Goal: Task Accomplishment & Management: Complete application form

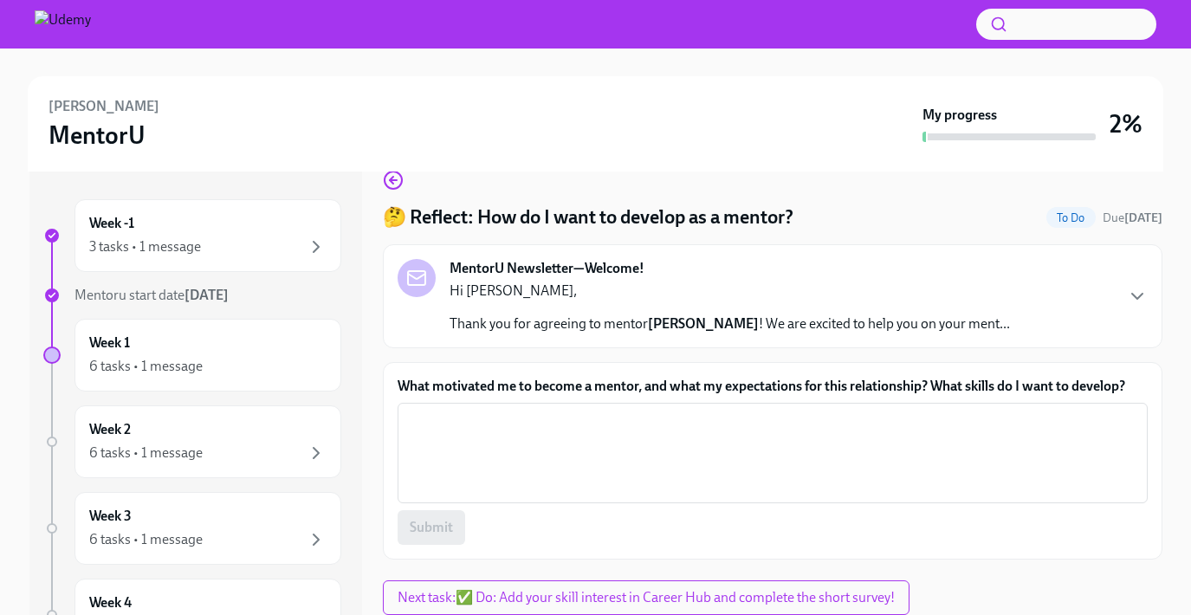
scroll to position [28, 0]
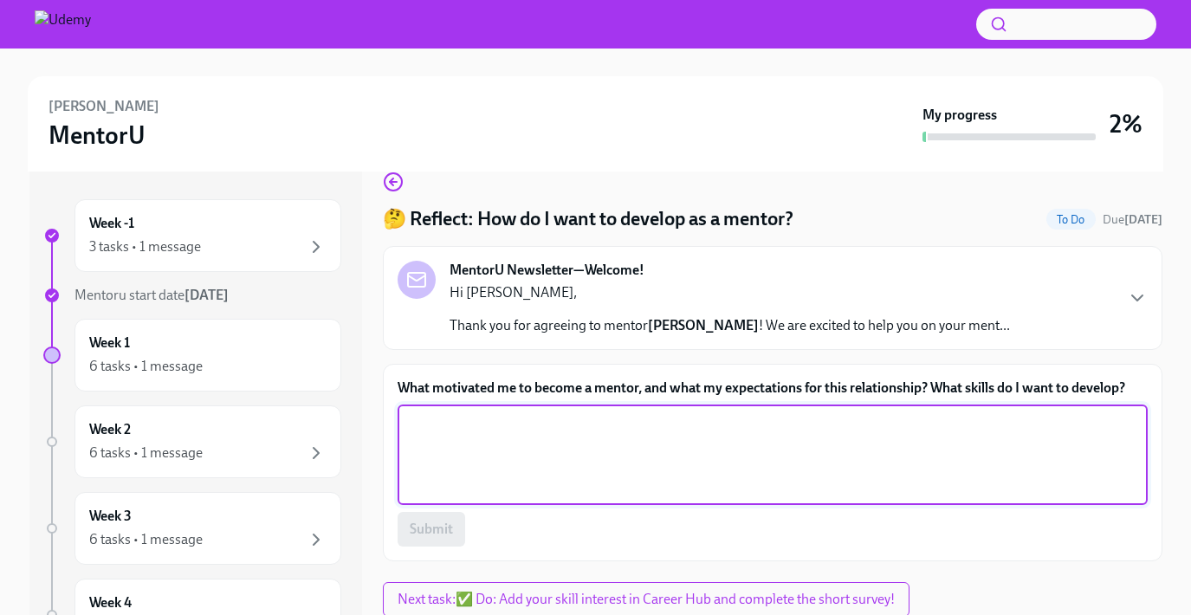
click at [468, 462] on textarea "What motivated me to become a mentor, and what my expectations for this relatio…" at bounding box center [772, 454] width 729 height 83
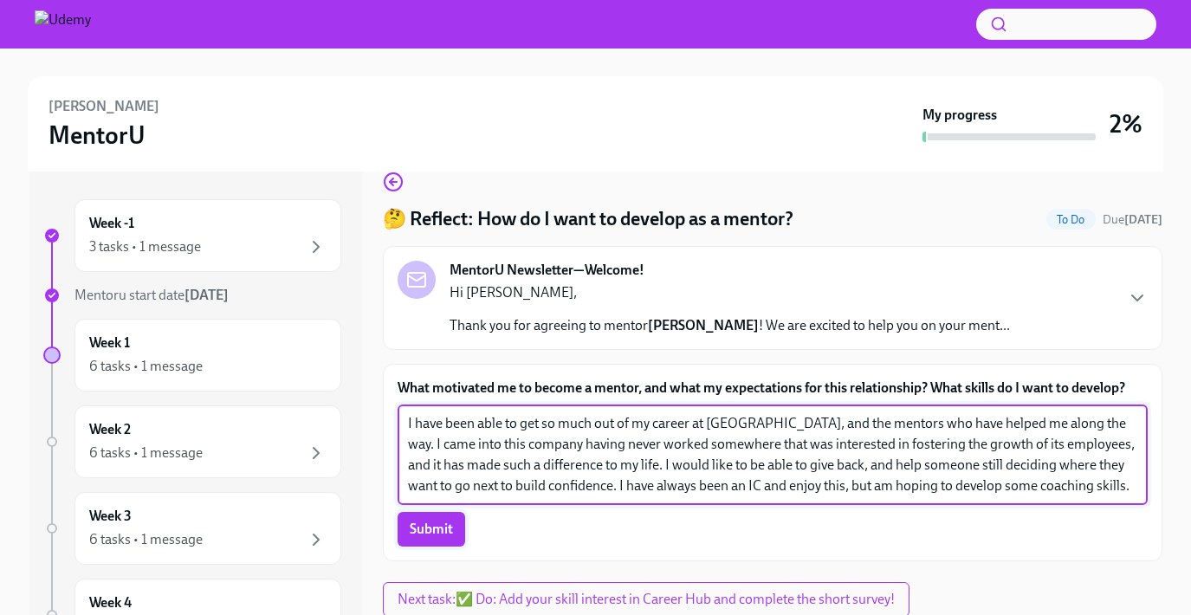
type textarea "I have been able to get so much out of my career at [GEOGRAPHIC_DATA], and the …"
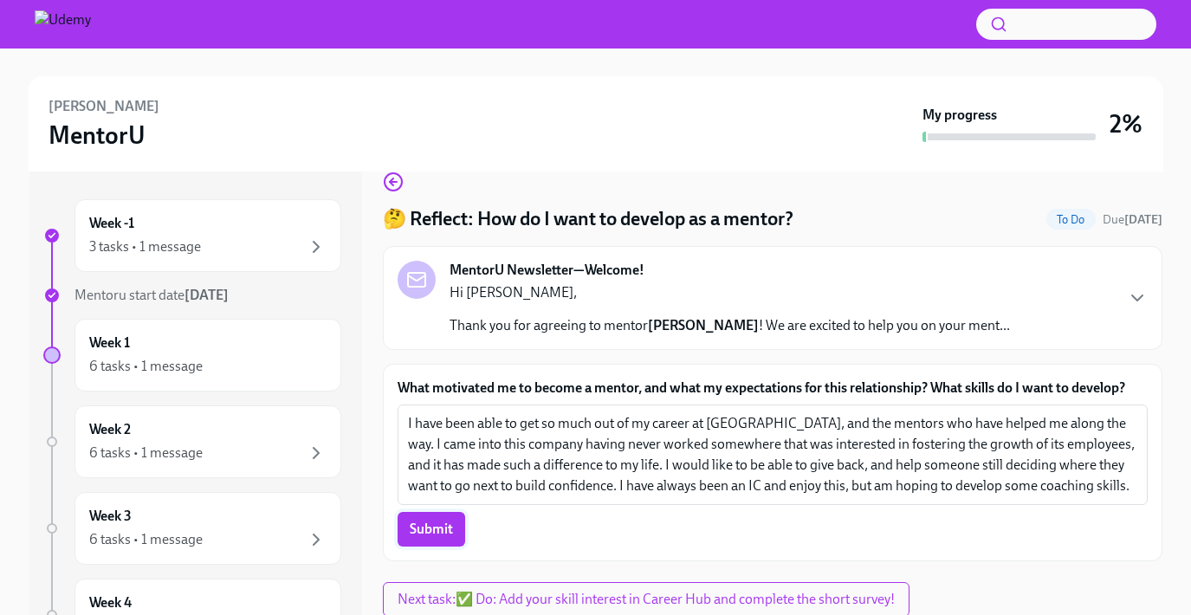
click at [413, 529] on span "Submit" at bounding box center [431, 529] width 43 height 17
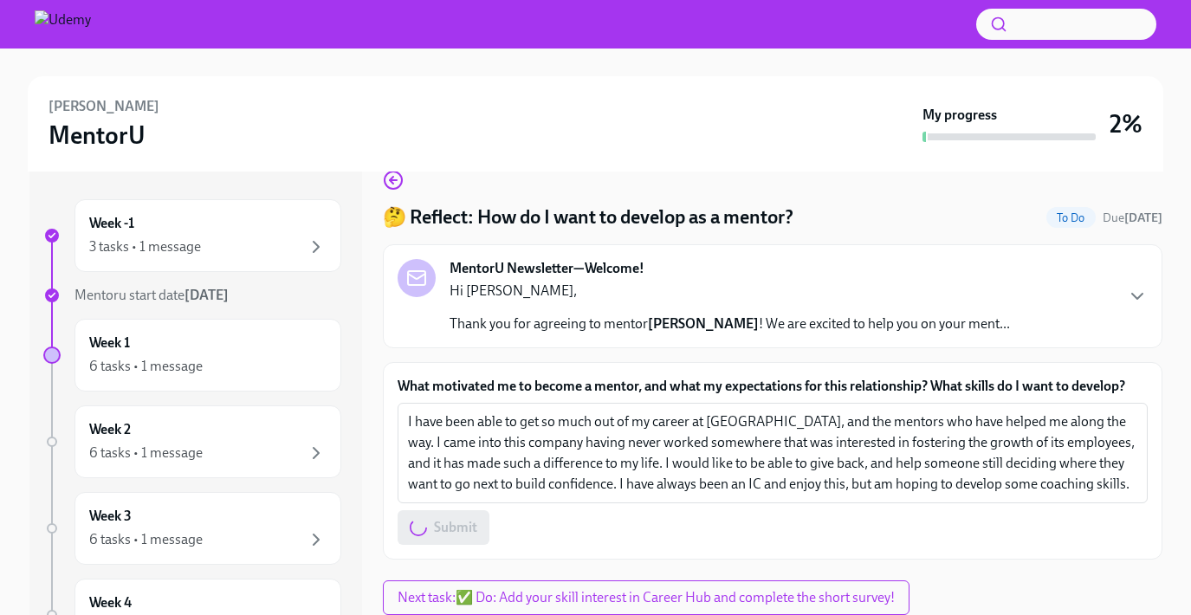
scroll to position [49, 0]
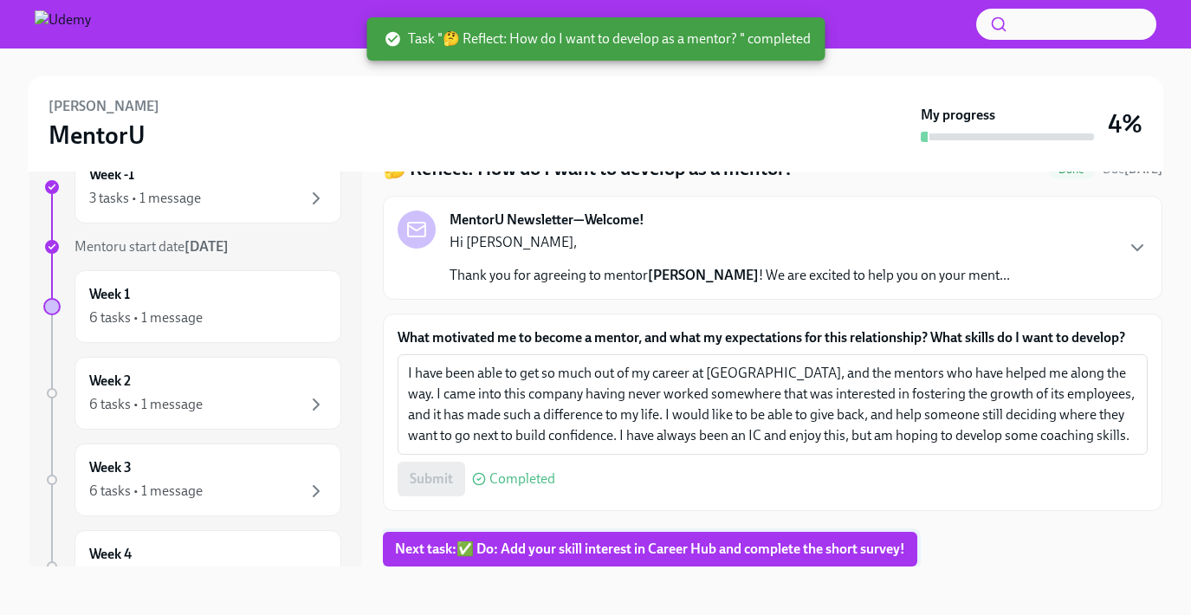
click at [549, 548] on span "Next task : ✅ Do: Add your skill interest in Career Hub and complete the short …" at bounding box center [650, 549] width 510 height 17
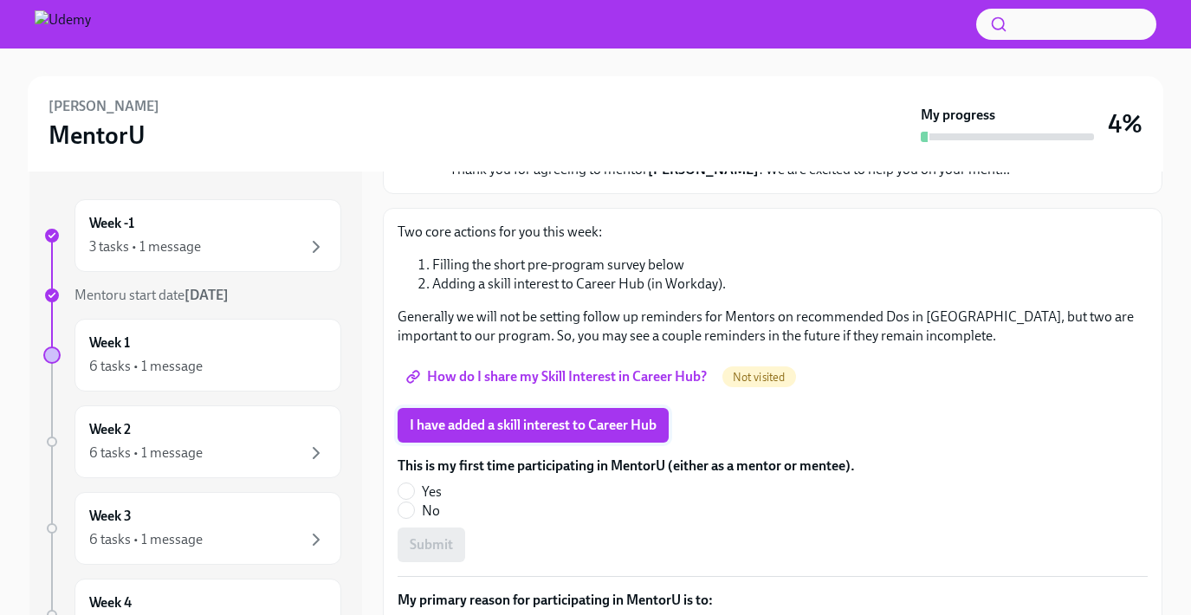
scroll to position [183, 0]
click at [559, 373] on span "How do I share my Skill Interest in Career Hub?" at bounding box center [558, 377] width 297 height 17
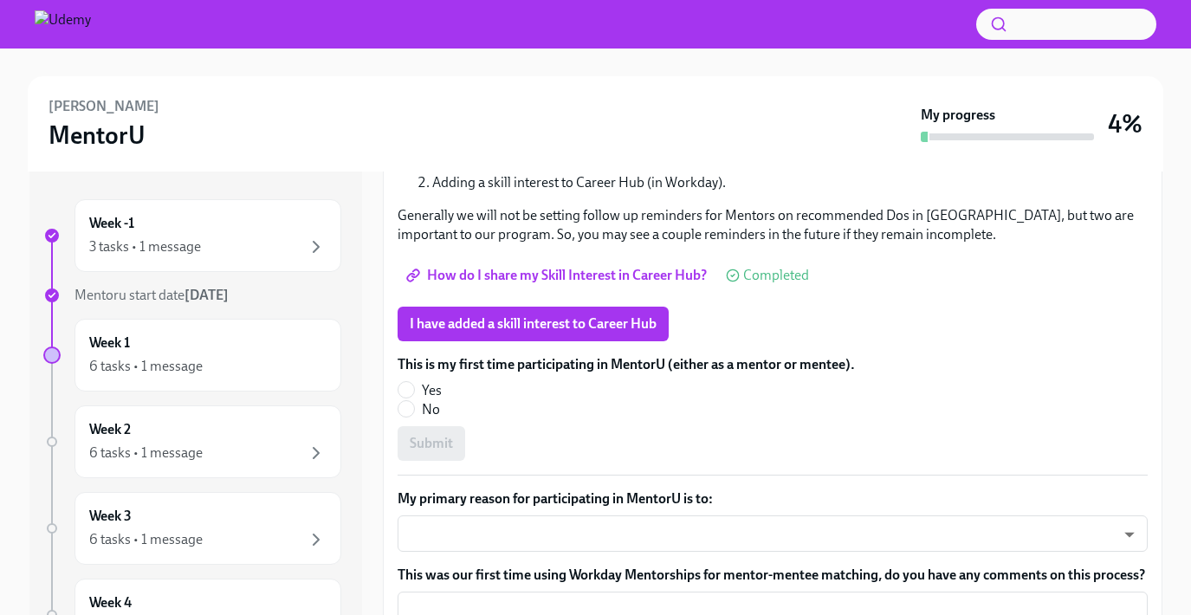
scroll to position [298, 0]
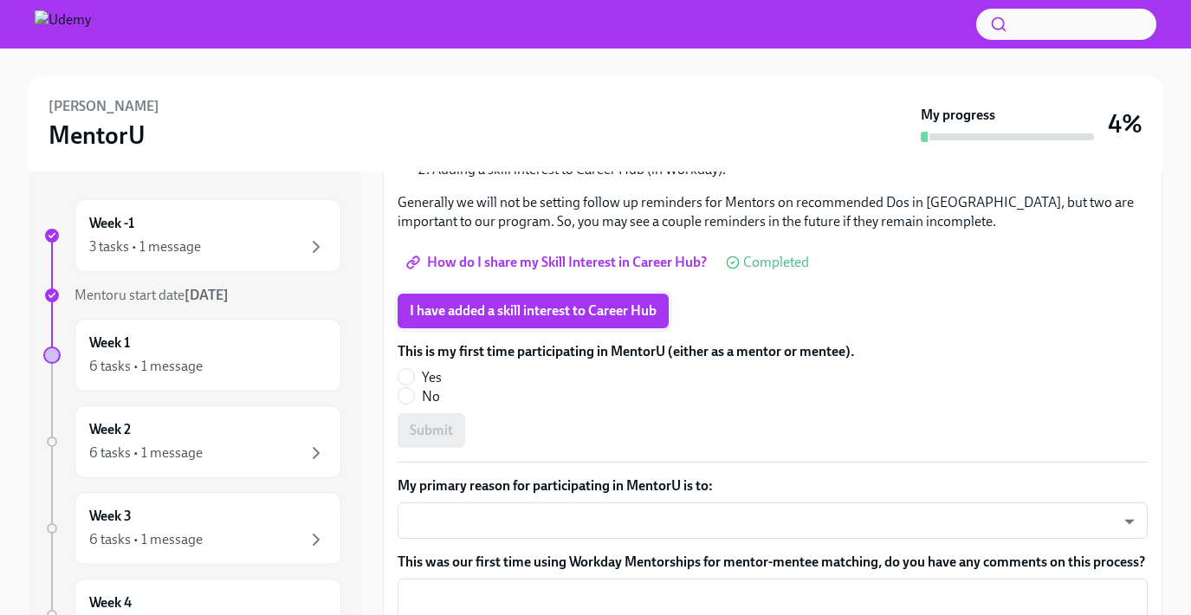
click at [519, 312] on span "I have added a skill interest to Career Hub" at bounding box center [533, 310] width 247 height 17
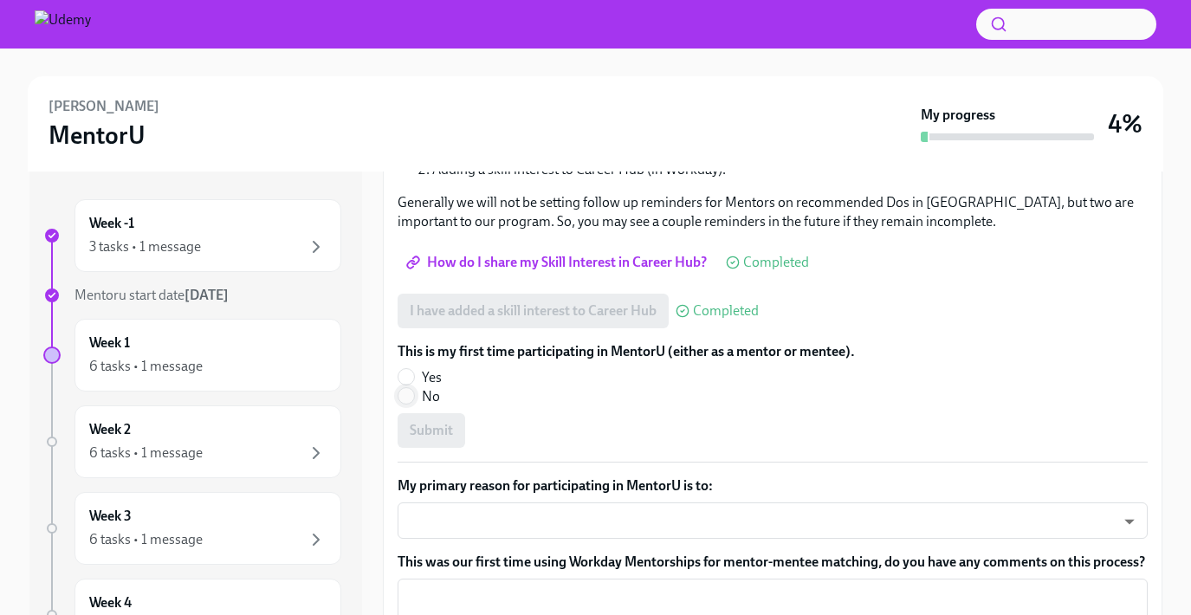
click at [412, 396] on input "No" at bounding box center [406, 396] width 16 height 16
radio input "true"
click at [421, 431] on span "Submit" at bounding box center [431, 430] width 43 height 17
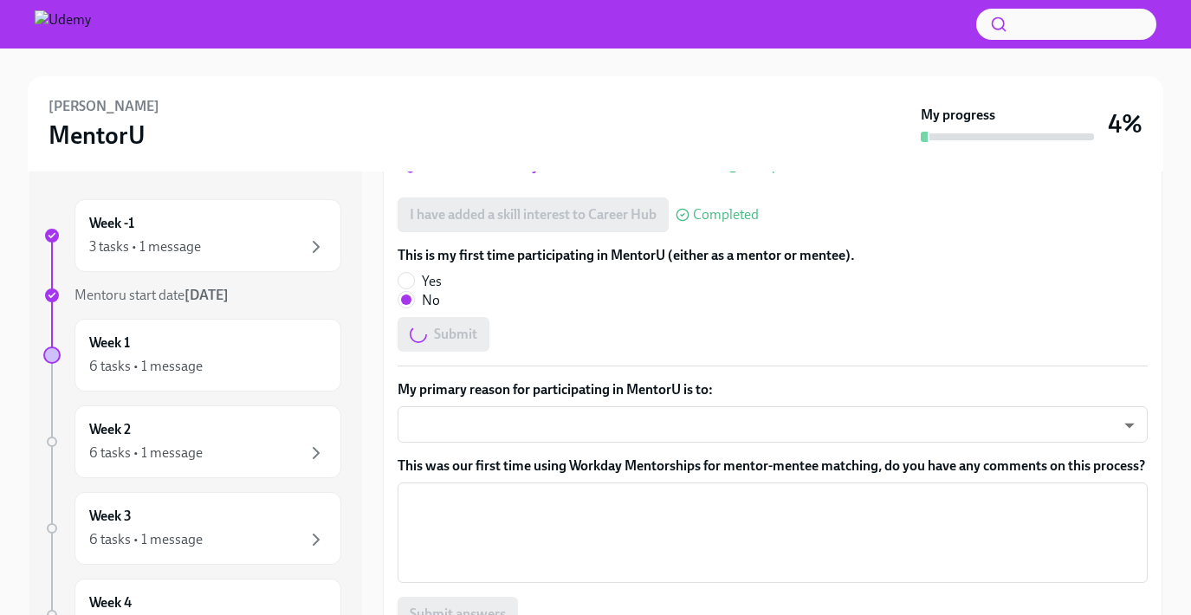
scroll to position [430, 0]
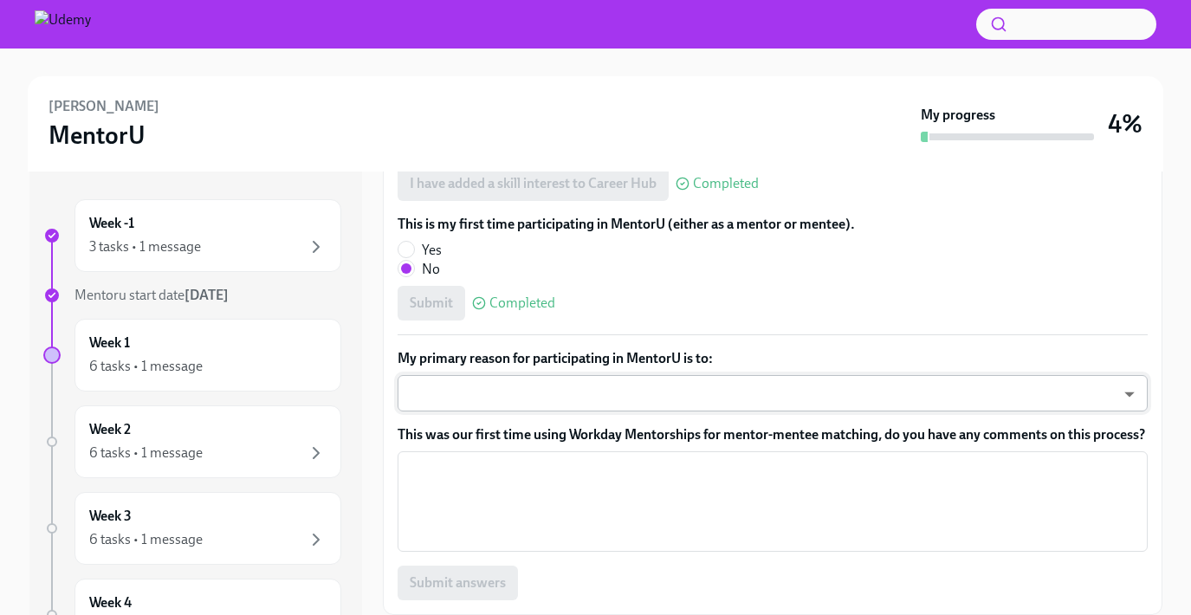
click at [530, 372] on body "[PERSON_NAME] MentorU My progress 4% Week -1 3 tasks • 1 message Mentoru start …" at bounding box center [595, 332] width 1191 height 664
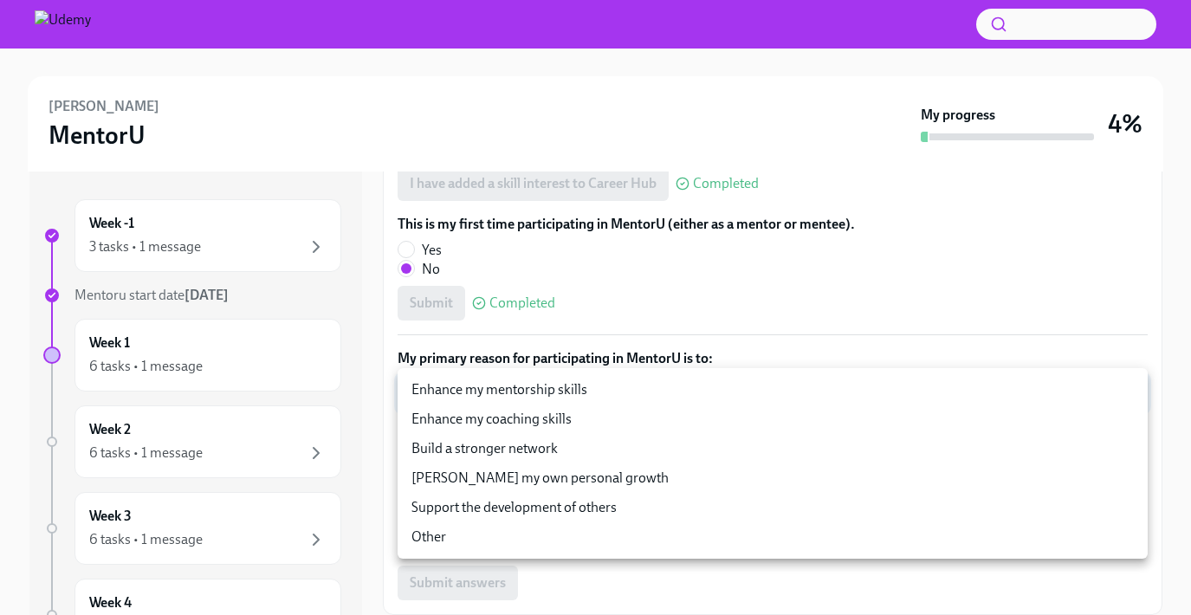
click at [516, 418] on li "Enhance my coaching skills" at bounding box center [773, 419] width 750 height 29
type input "miBNaYzGO"
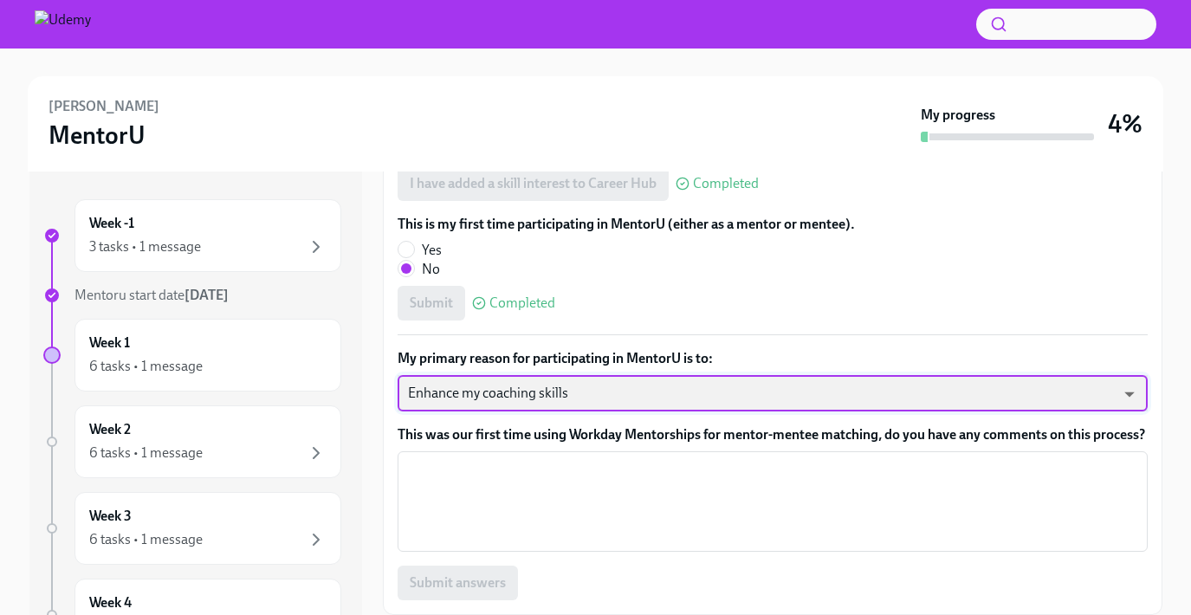
scroll to position [444, 0]
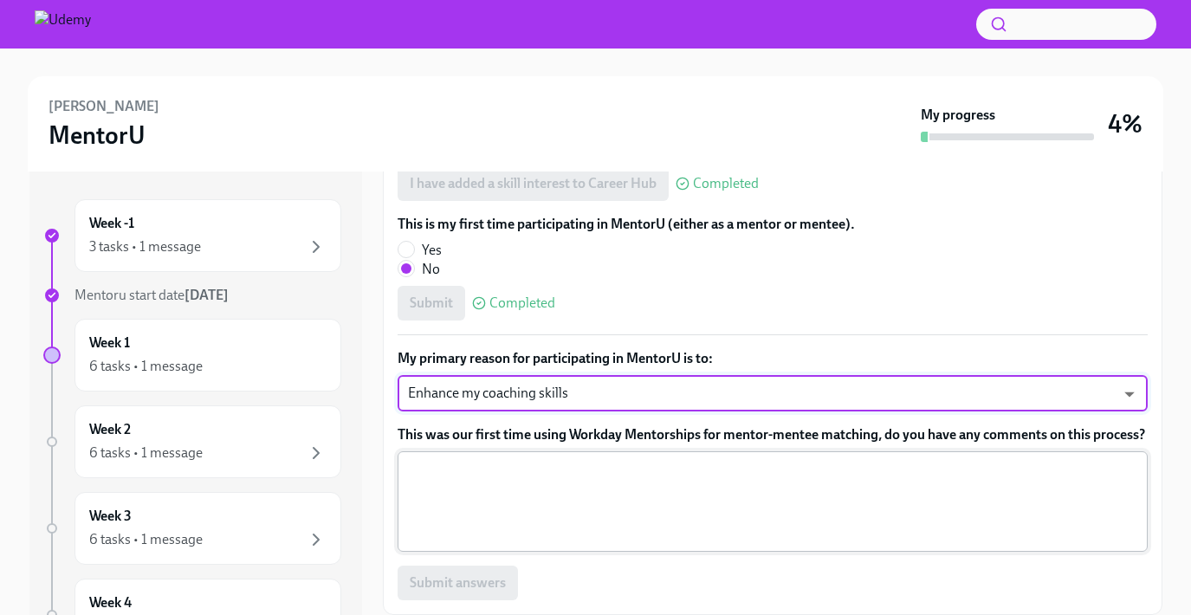
click at [449, 528] on textarea "This was our first time using Workday Mentorships for mentor-mentee matching, d…" at bounding box center [772, 501] width 729 height 83
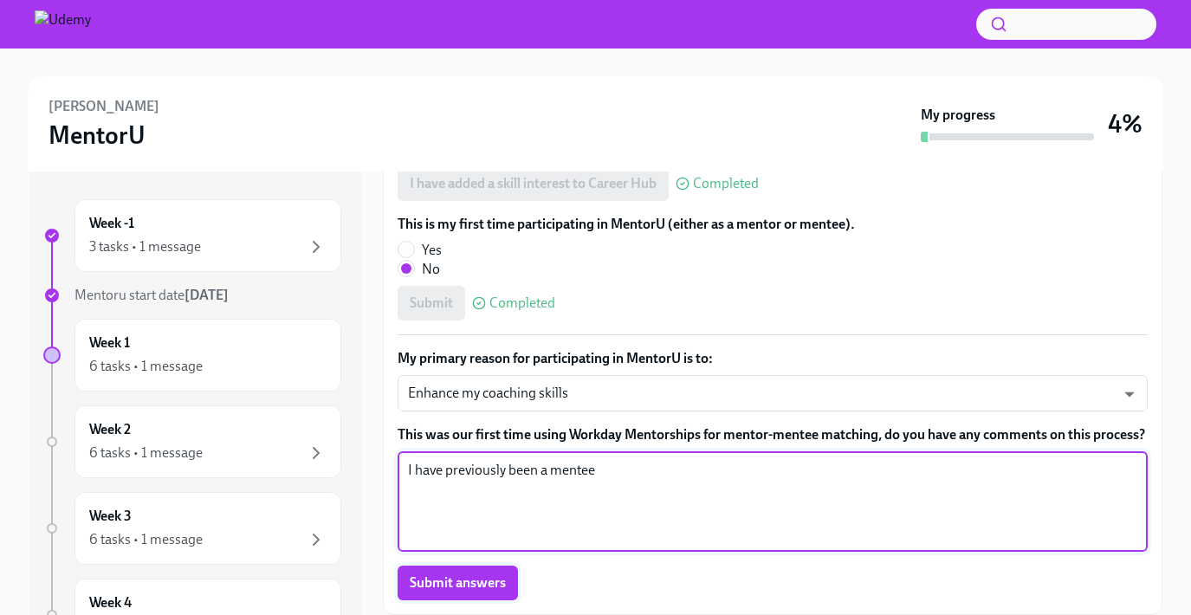
type textarea "I have previously been a mentee"
click at [449, 584] on span "Submit answers" at bounding box center [458, 582] width 96 height 17
